Goal: Information Seeking & Learning: Learn about a topic

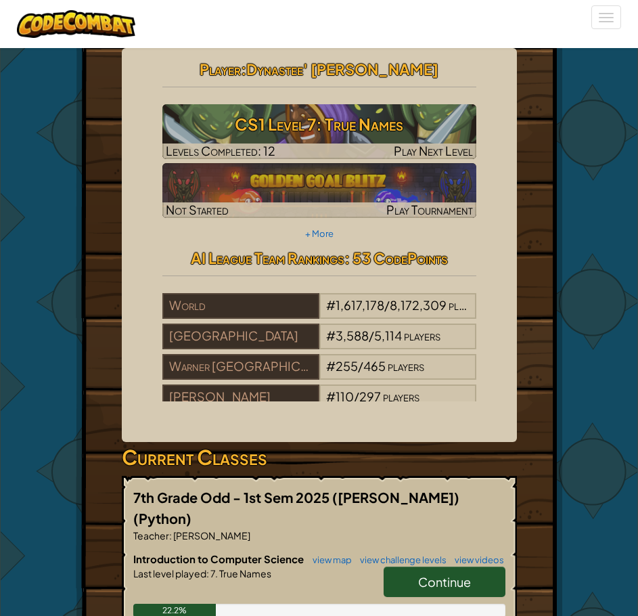
click at [454, 574] on span "Continue" at bounding box center [444, 582] width 53 height 16
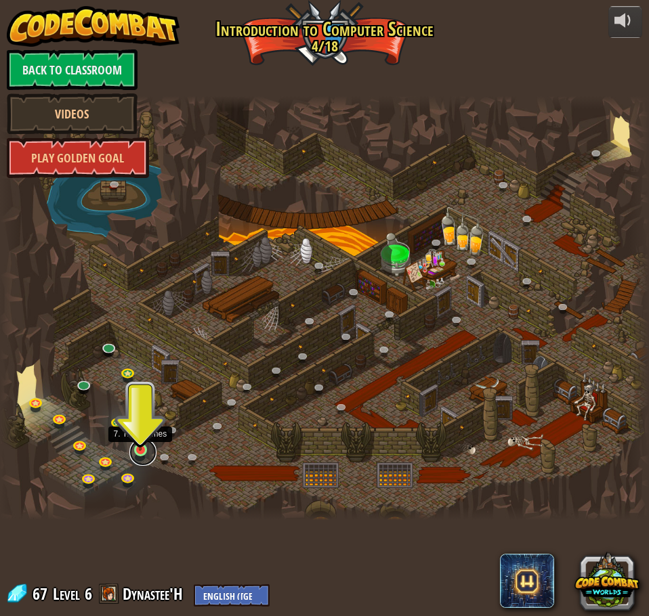
click at [150, 452] on link at bounding box center [142, 452] width 27 height 27
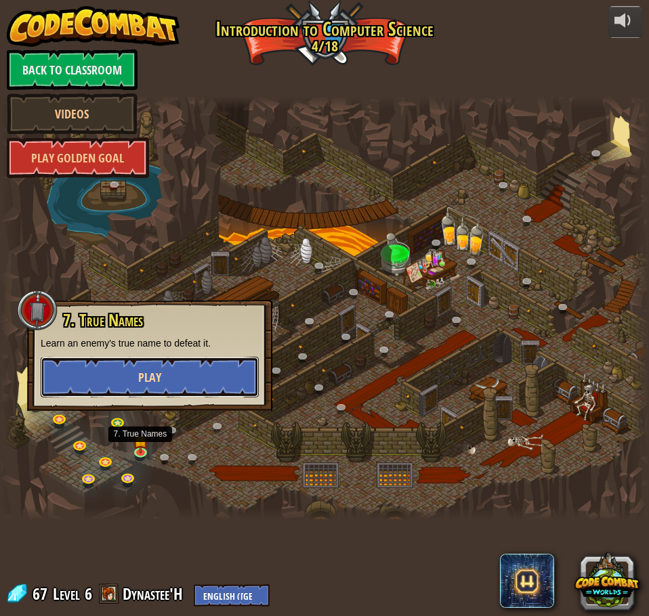
click at [191, 375] on button "Play" at bounding box center [150, 377] width 218 height 41
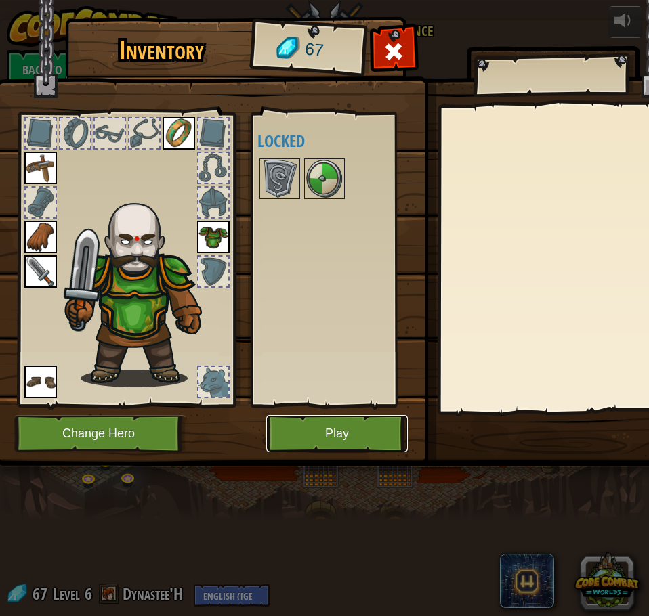
click at [290, 427] on button "Play" at bounding box center [337, 433] width 142 height 37
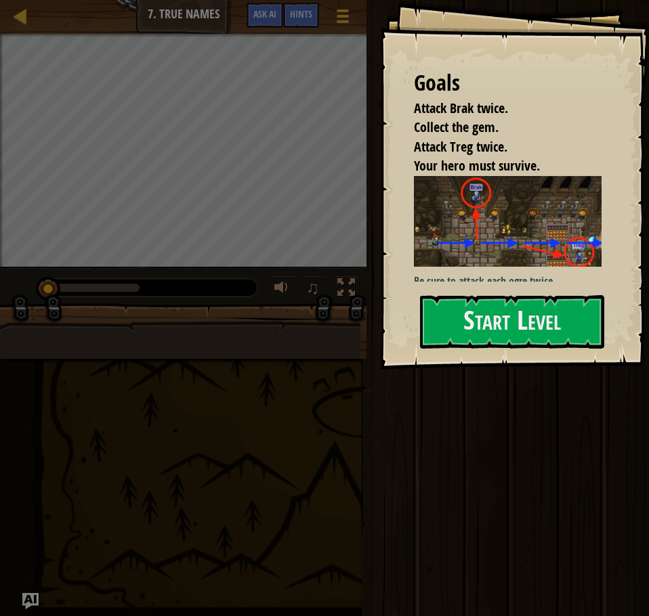
click at [574, 267] on div "Be sure to attack each ogre twice. Use the attack method to attack an enemy by …" at bounding box center [513, 263] width 198 height 174
click at [575, 307] on button "Start Level" at bounding box center [512, 321] width 184 height 53
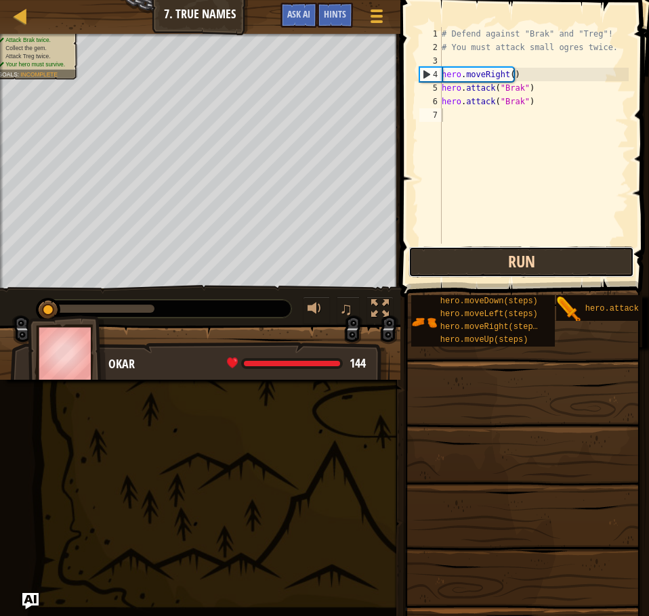
click at [584, 257] on button "Run" at bounding box center [520, 261] width 225 height 31
